Goal: Find specific page/section: Find specific page/section

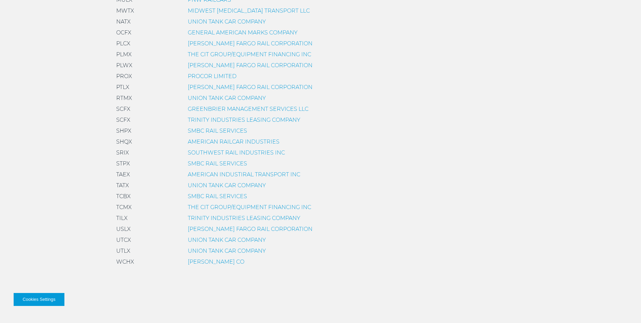
scroll to position [477, 0]
click at [218, 211] on div "Leased Rail Car Car Mark Car Report ACFX WELLS FARGO RAIL CORPORATION AMFX" at bounding box center [320, 17] width 419 height 494
click at [217, 215] on link "TRINITY INDUSTRIES LEASING COMPANY" at bounding box center [244, 215] width 112 height 6
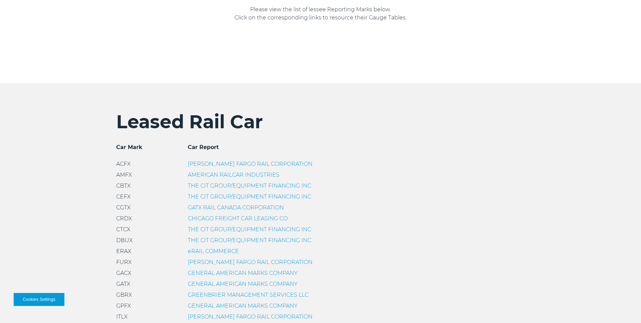
scroll to position [307, 0]
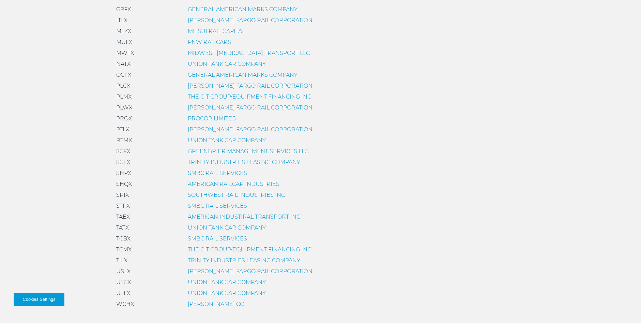
scroll to position [477, 0]
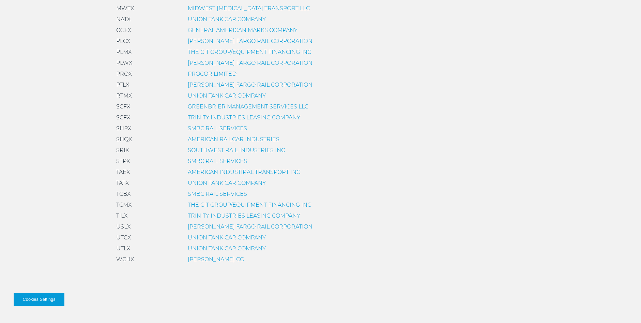
click at [210, 216] on link "TRINITY INDUSTRIES LEASING COMPANY" at bounding box center [244, 215] width 112 height 6
